Goal: Complete application form: Complete application form

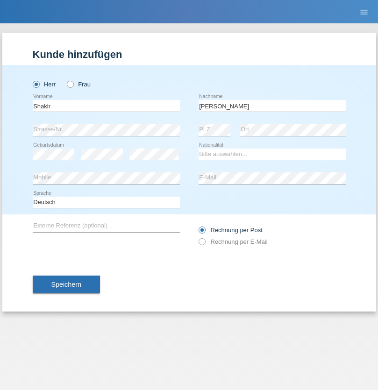
type input "[PERSON_NAME]"
select select "SO"
select select "C"
select select "27"
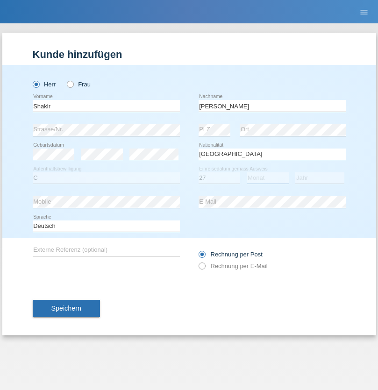
select select "04"
select select "2015"
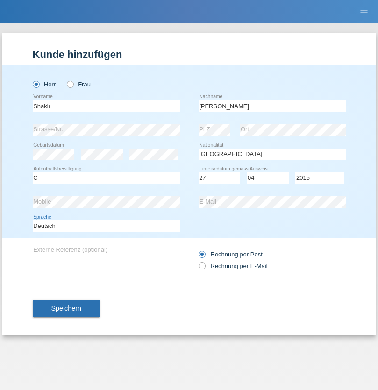
select select "en"
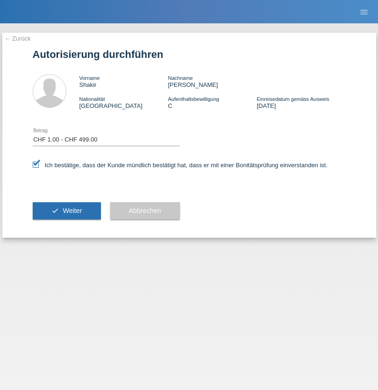
select select "1"
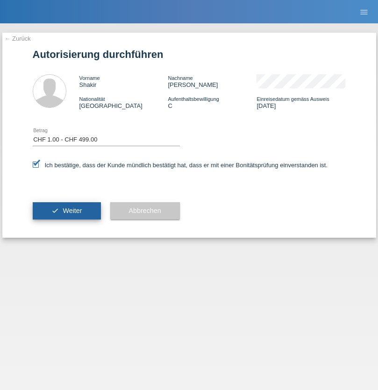
click at [66, 211] on span "Weiter" at bounding box center [72, 210] width 19 height 7
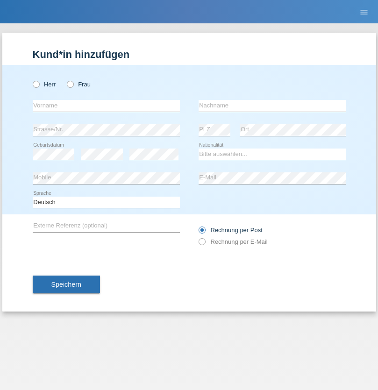
radio input "true"
click at [106, 105] on input "text" at bounding box center [106, 106] width 147 height 12
type input "[PERSON_NAME]"
click at [272, 105] on input "text" at bounding box center [271, 106] width 147 height 12
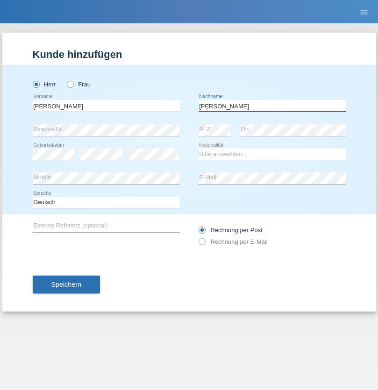
type input "Wiszniewski"
select select "PL"
select select "C"
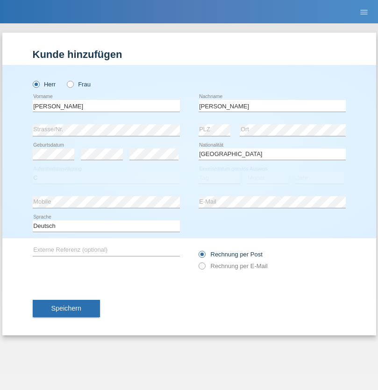
select select "11"
select select "03"
select select "2021"
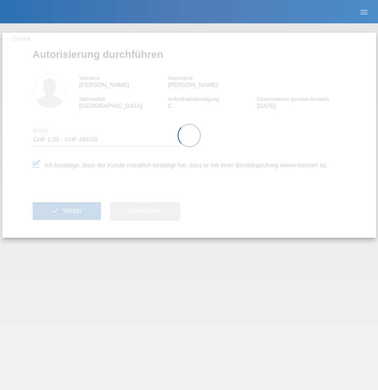
select select "1"
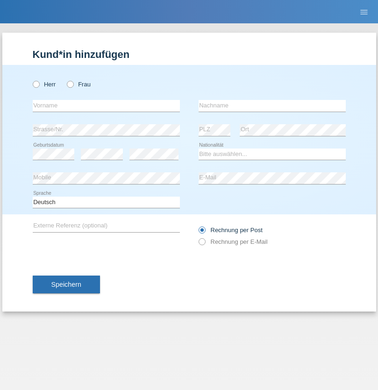
radio input "true"
click at [106, 105] on input "text" at bounding box center [106, 106] width 147 height 12
type input "Sladjan"
click at [272, 105] on input "text" at bounding box center [271, 106] width 147 height 12
type input "Pejic"
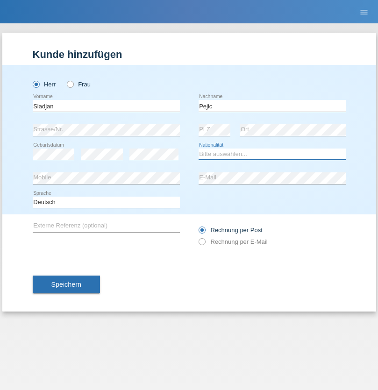
select select "CH"
radio input "true"
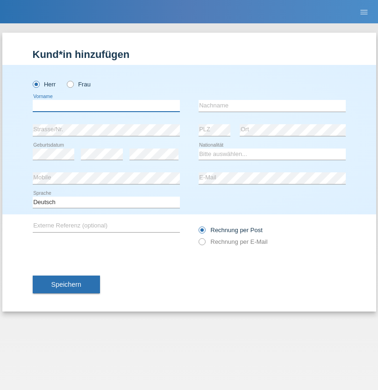
click at [106, 105] on input "text" at bounding box center [106, 106] width 147 height 12
type input "[PERSON_NAME]"
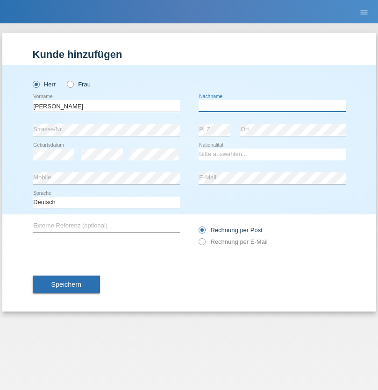
click at [272, 105] on input "text" at bounding box center [271, 106] width 147 height 12
type input "Nemani"
select select "AF"
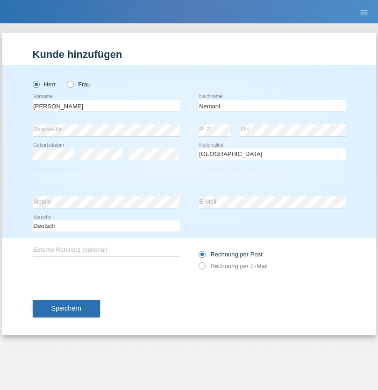
select select "C"
select select "02"
select select "01"
select select "2021"
